Goal: Information Seeking & Learning: Learn about a topic

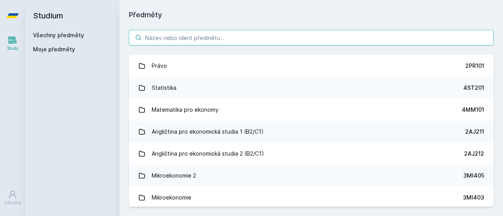
click at [160, 35] on input "search" at bounding box center [311, 38] width 364 height 16
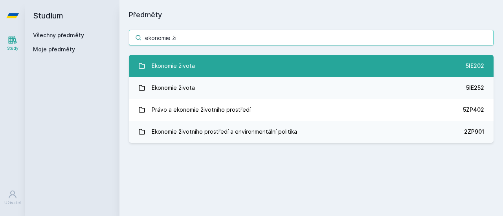
type input "ekonomie ži"
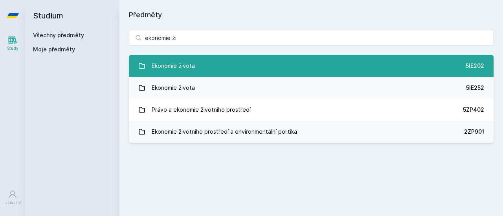
click at [195, 66] on link "Ekonomie života 5IE202" at bounding box center [311, 66] width 364 height 22
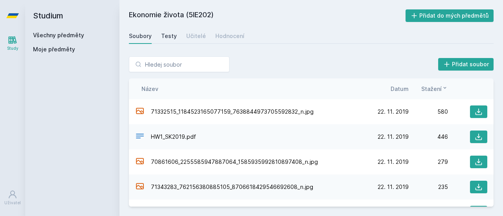
click at [166, 36] on div "Testy" at bounding box center [169, 36] width 16 height 8
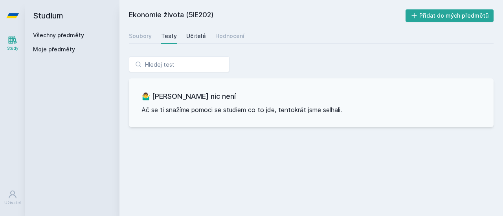
click at [191, 35] on div "Učitelé" at bounding box center [196, 36] width 20 height 8
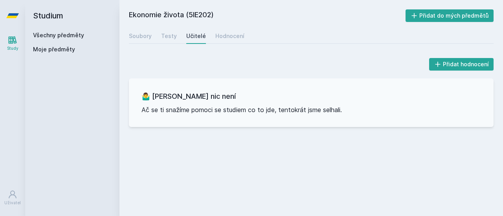
click at [190, 42] on link "Učitelé" at bounding box center [196, 36] width 20 height 16
click at [236, 38] on div "Hodnocení" at bounding box center [229, 36] width 29 height 8
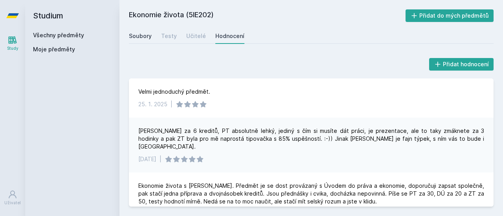
click at [139, 37] on div "Soubory" at bounding box center [140, 36] width 23 height 8
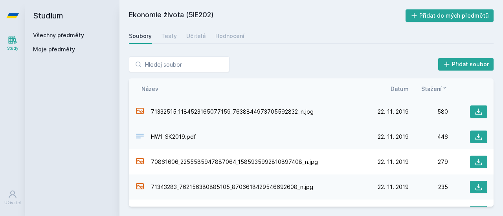
click at [249, 114] on span "71332515_1184523165077159_7638844973705592832_n.jpg" at bounding box center [232, 112] width 163 height 8
click at [475, 114] on icon at bounding box center [478, 112] width 7 height 7
click at [475, 137] on icon at bounding box center [478, 137] width 7 height 7
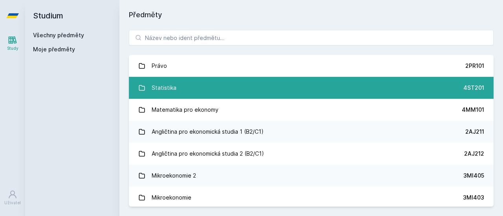
click at [211, 91] on link "Statistika 4ST201" at bounding box center [311, 88] width 364 height 22
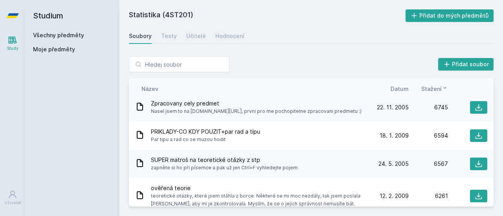
scroll to position [99, 0]
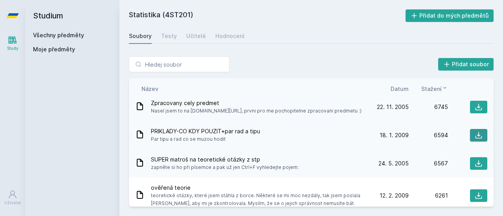
click at [477, 137] on icon at bounding box center [478, 136] width 8 height 8
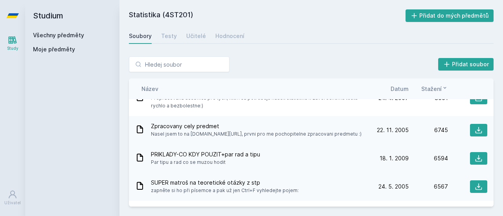
scroll to position [0, 0]
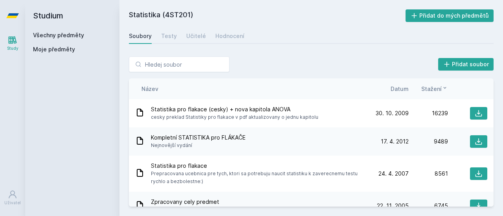
click at [284, 73] on div "Přidat soubor Řazení: Název Datum Stažení Název Datum Stažení Statistika pro fl…" at bounding box center [311, 132] width 364 height 150
